Goal: Find specific page/section: Find specific page/section

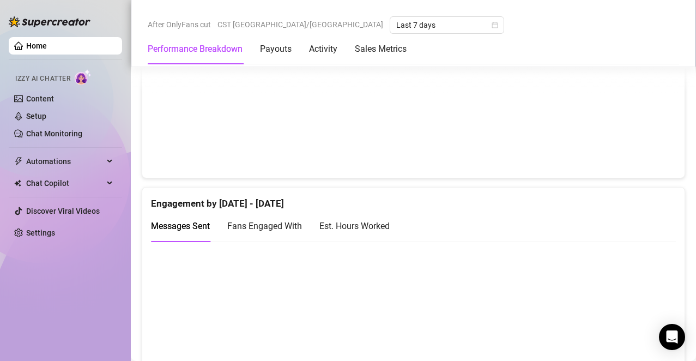
scroll to position [647, 0]
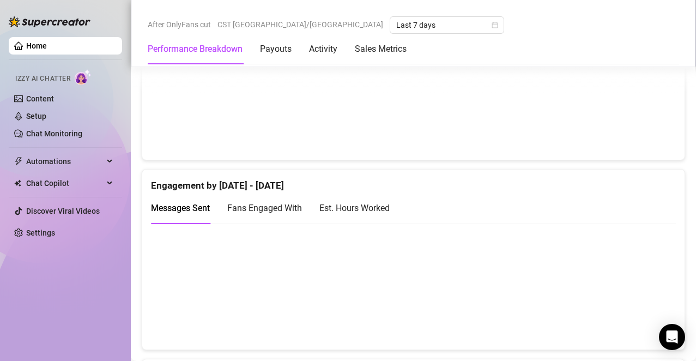
click at [342, 207] on div "Est. Hours Worked" at bounding box center [354, 208] width 70 height 14
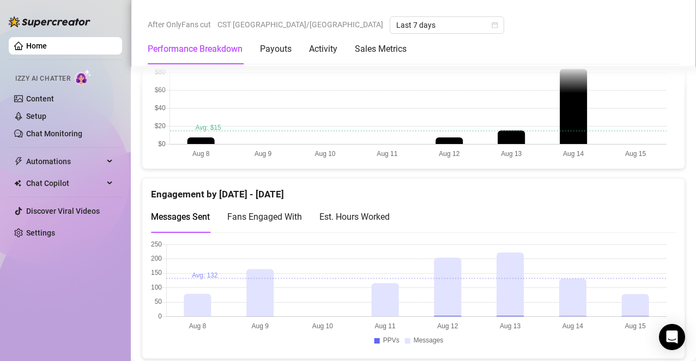
scroll to position [643, 0]
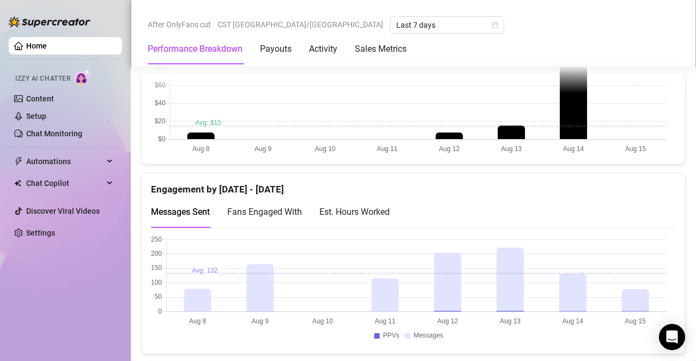
click at [371, 213] on div "Est. Hours Worked" at bounding box center [354, 212] width 70 height 14
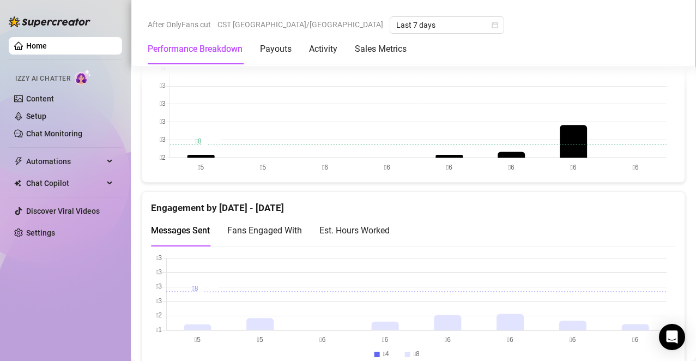
scroll to position [625, 0]
click at [381, 223] on div "Est. Hours Worked" at bounding box center [354, 230] width 70 height 14
